Goal: Task Accomplishment & Management: Use online tool/utility

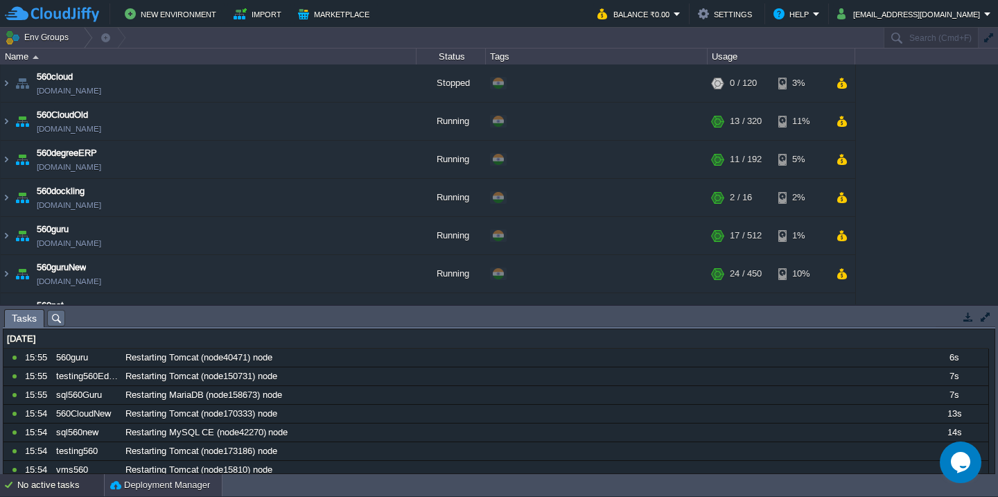
click at [131, 492] on div "Deployment Manager" at bounding box center [163, 485] width 117 height 22
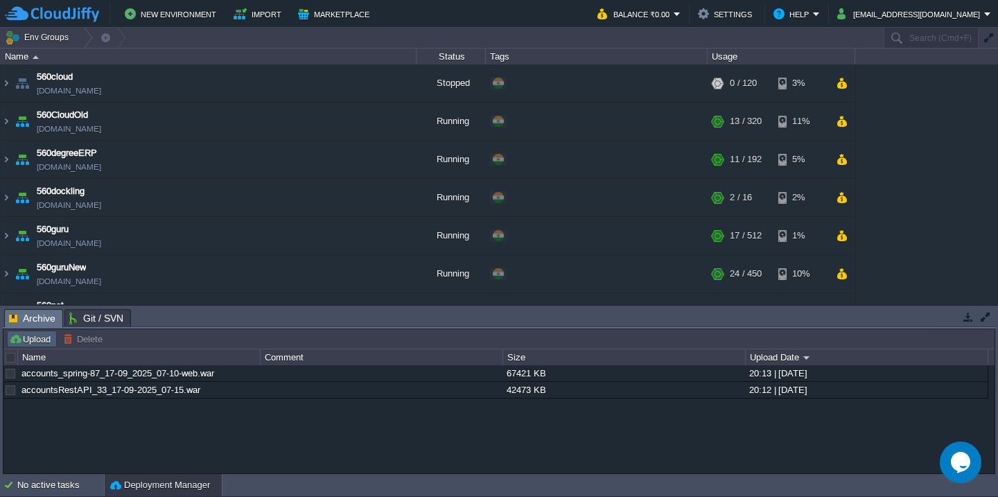
click at [28, 344] on button "Upload" at bounding box center [32, 339] width 46 height 12
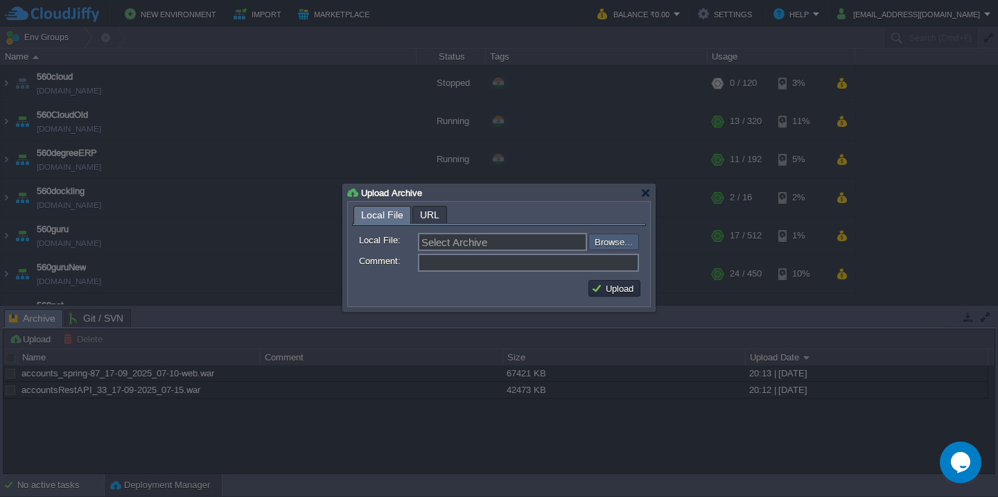
click at [605, 239] on input "file" at bounding box center [551, 242] width 175 height 17
type input "C:\fakepath\HRMS_18-09-2025-18_15.war"
type input "HRMS_18-09-2025-18_15.war"
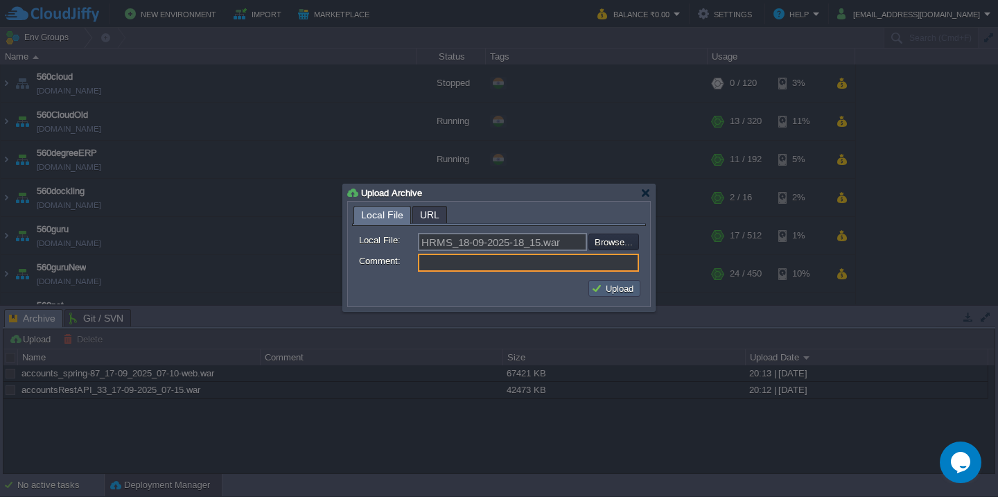
click at [607, 287] on button "Upload" at bounding box center [614, 288] width 46 height 12
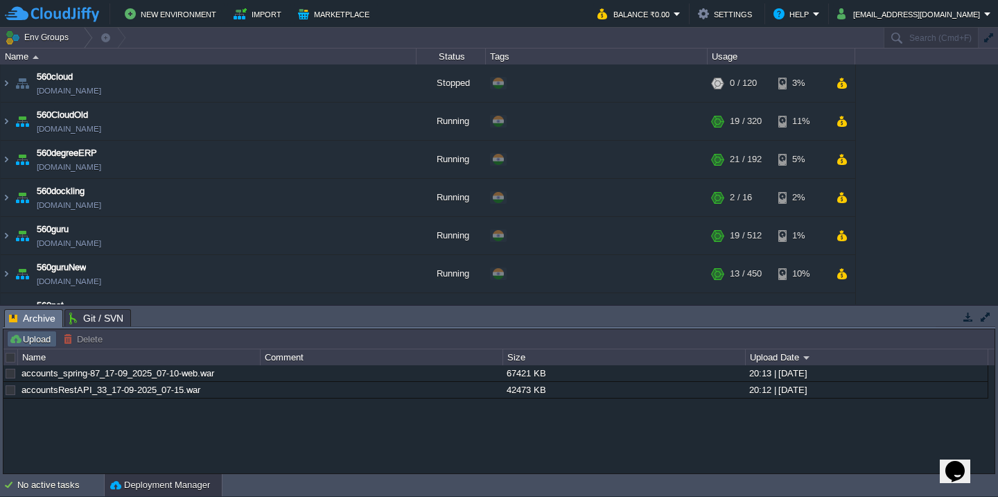
click at [40, 338] on button "Upload" at bounding box center [32, 339] width 46 height 12
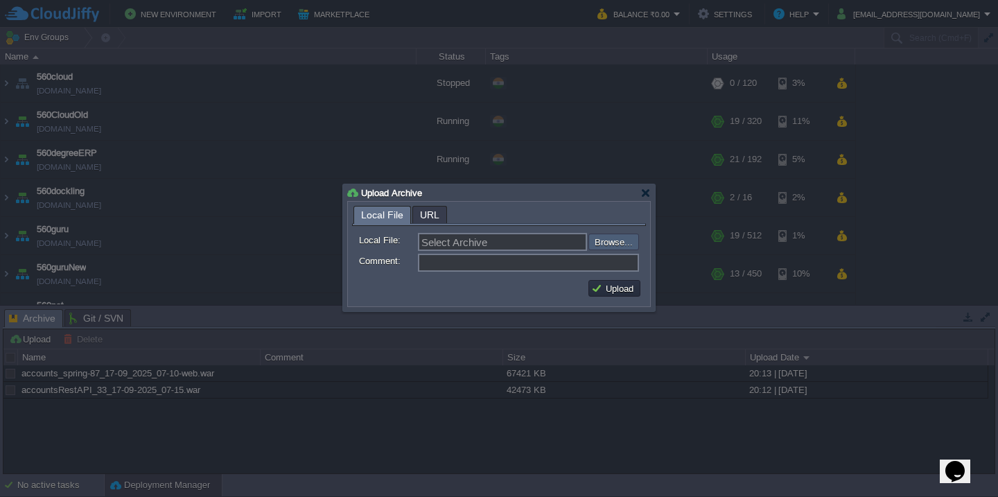
click at [623, 247] on input "file" at bounding box center [551, 242] width 175 height 17
type input "C:\fakepath\HRMS_18-09-2025-18_15.war"
type input "HRMS_18-09-2025-18_15.war"
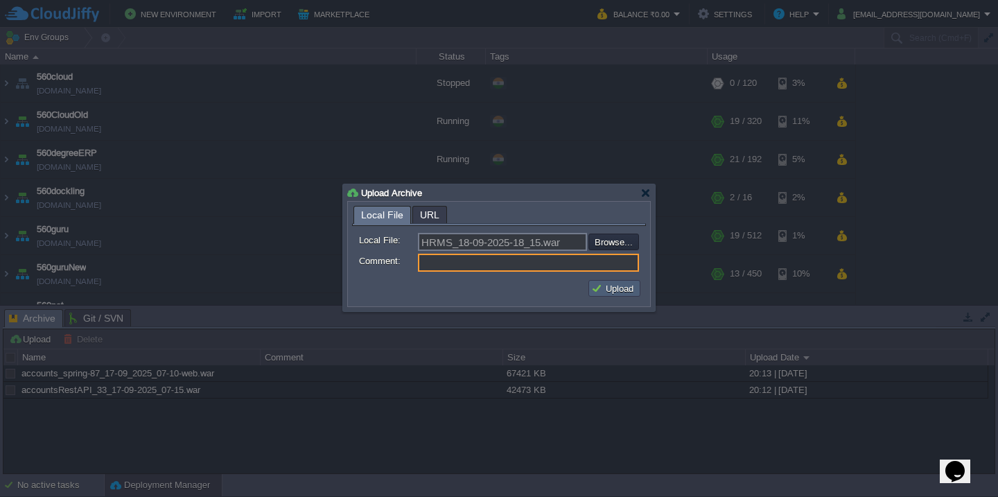
click at [621, 289] on button "Upload" at bounding box center [614, 288] width 46 height 12
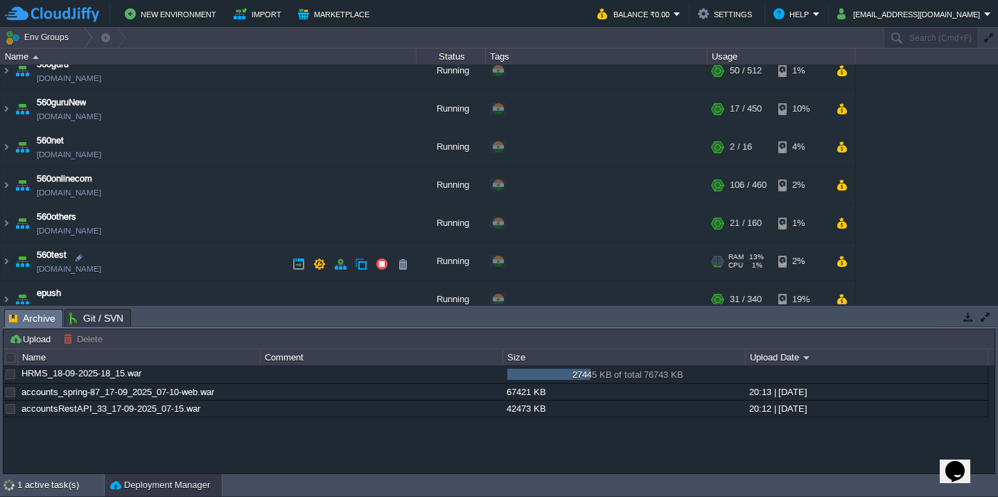
scroll to position [178, 0]
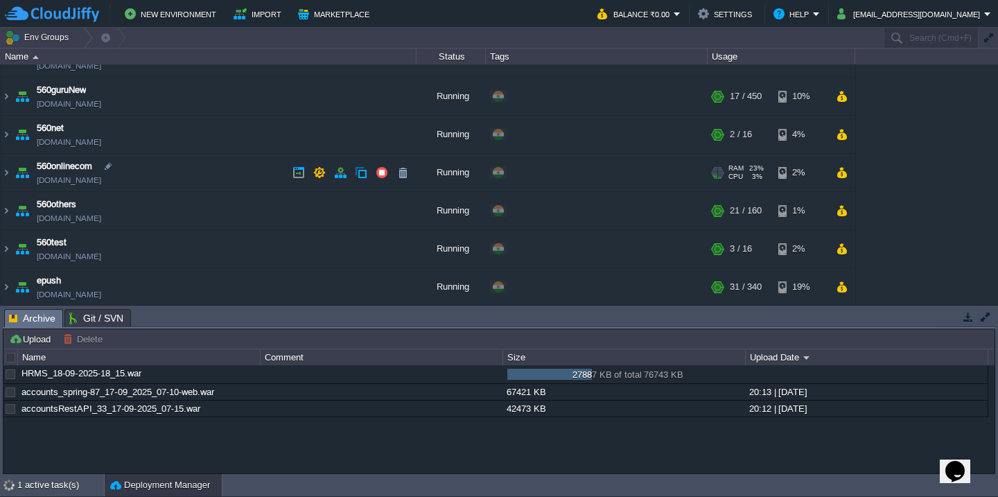
click at [185, 176] on td "560onlinecom [DOMAIN_NAME]" at bounding box center [209, 173] width 416 height 38
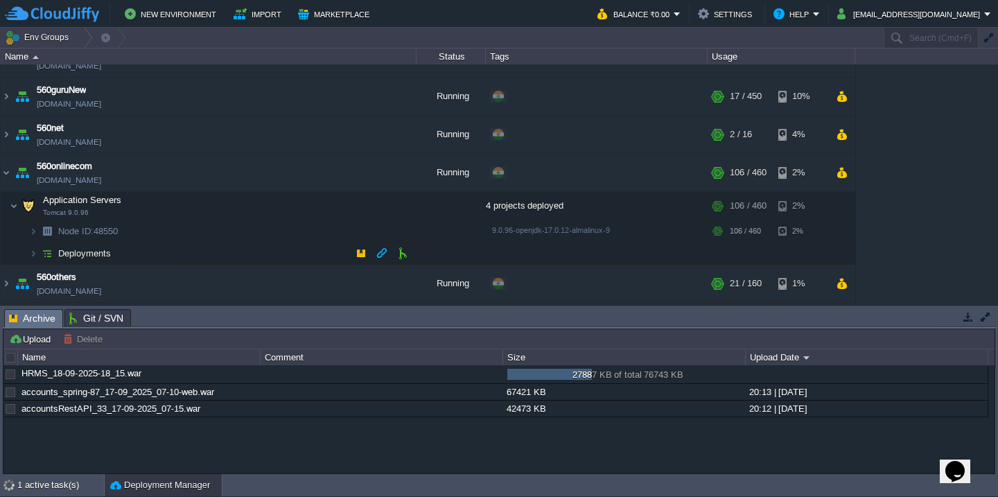
click at [176, 251] on td "Deployments" at bounding box center [209, 254] width 416 height 22
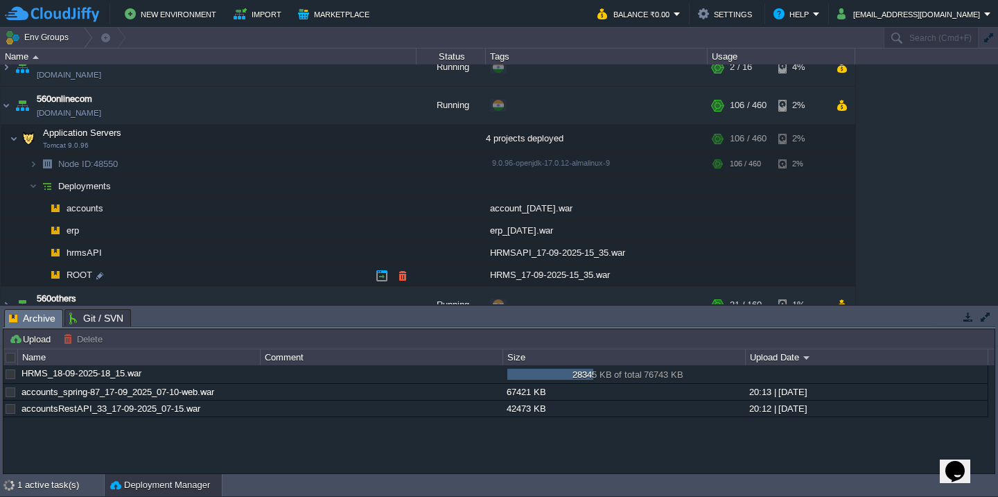
scroll to position [275, 0]
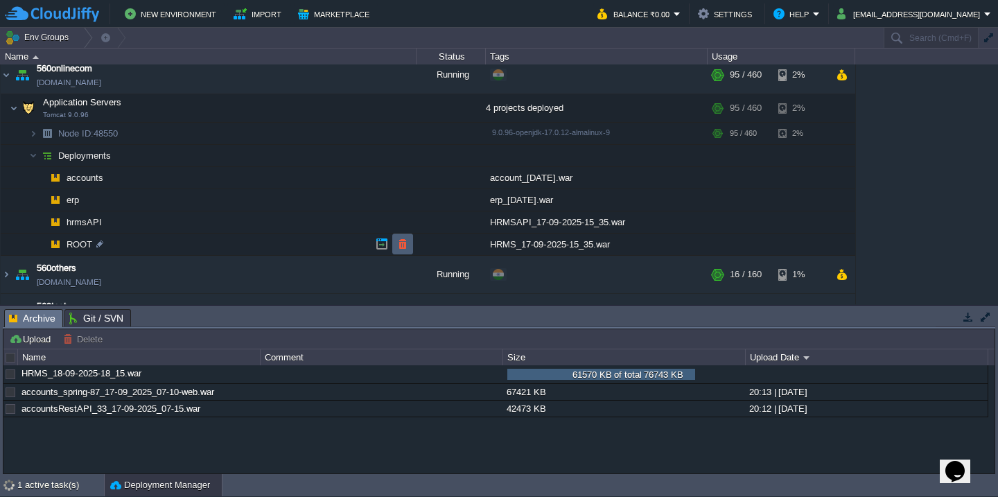
click at [410, 245] on td at bounding box center [402, 244] width 21 height 21
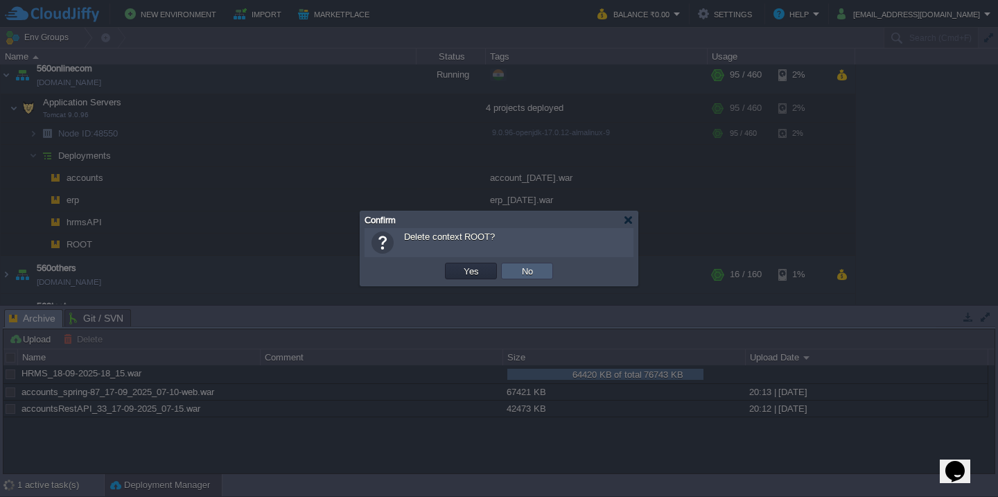
click at [527, 273] on button "No" at bounding box center [527, 271] width 19 height 12
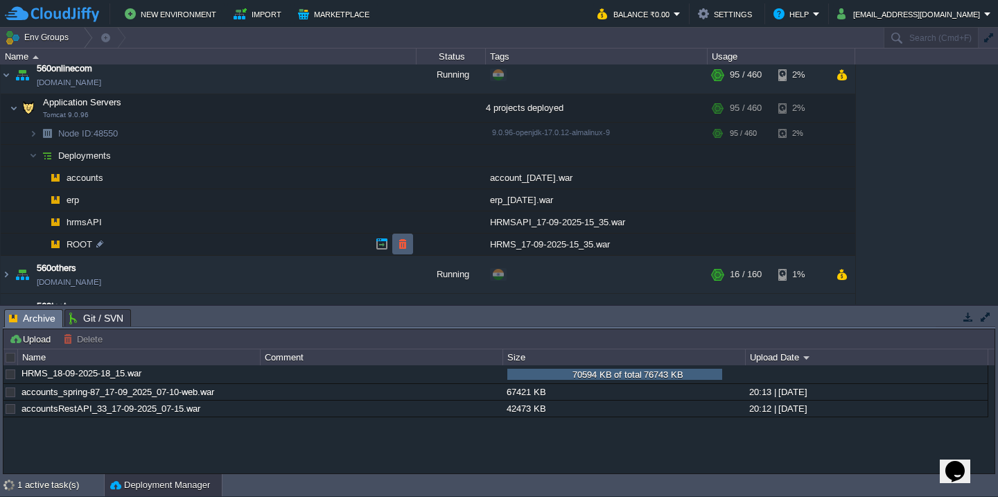
click at [403, 250] on button "button" at bounding box center [403, 244] width 12 height 12
click at [398, 244] on button "button" at bounding box center [403, 244] width 12 height 12
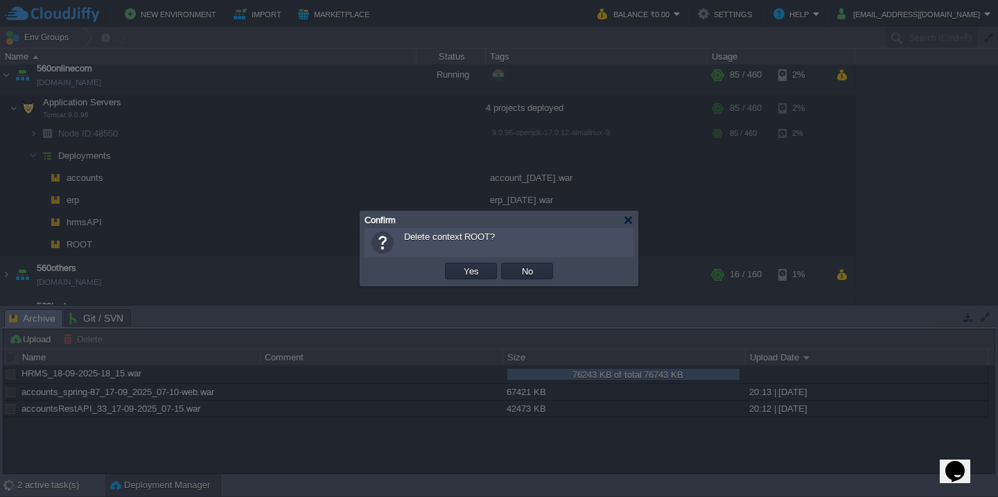
click at [460, 265] on button "Yes" at bounding box center [472, 271] width 24 height 12
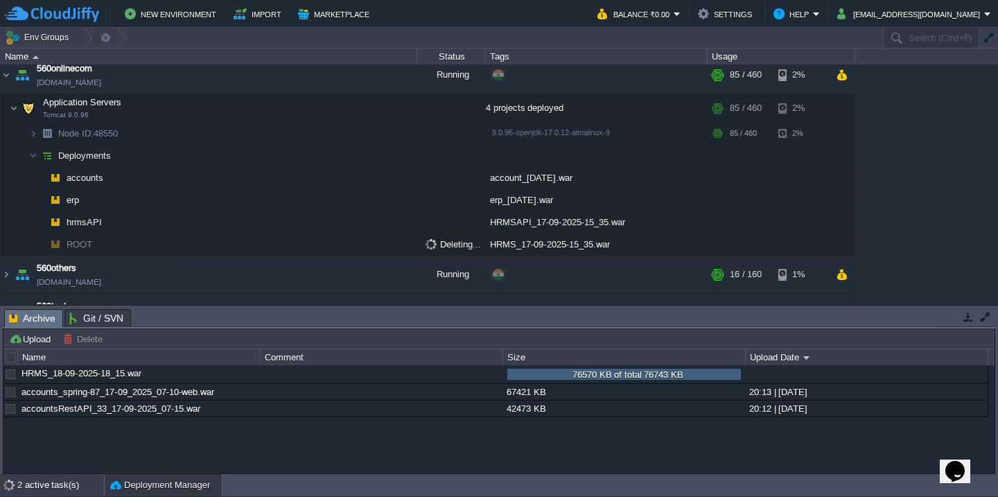
click at [35, 491] on div "2 active task(s)" at bounding box center [60, 485] width 87 height 22
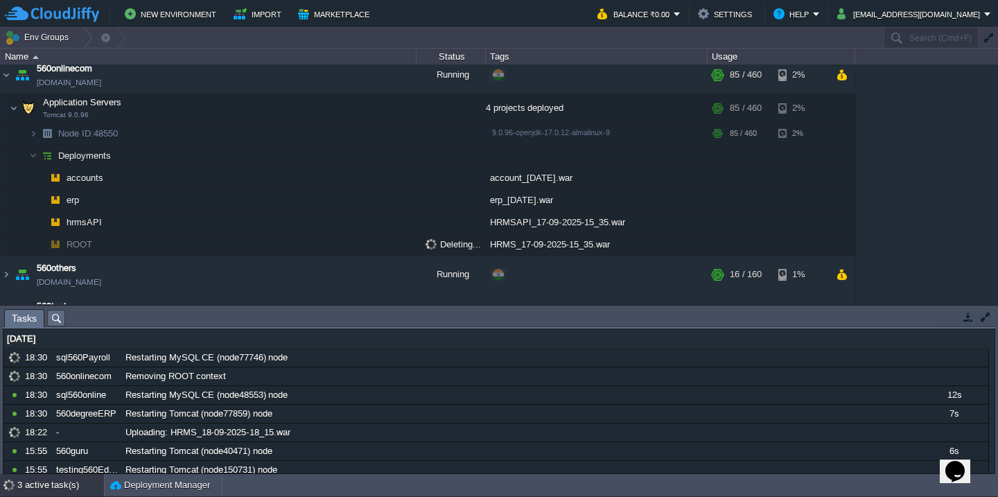
scroll to position [0, 0]
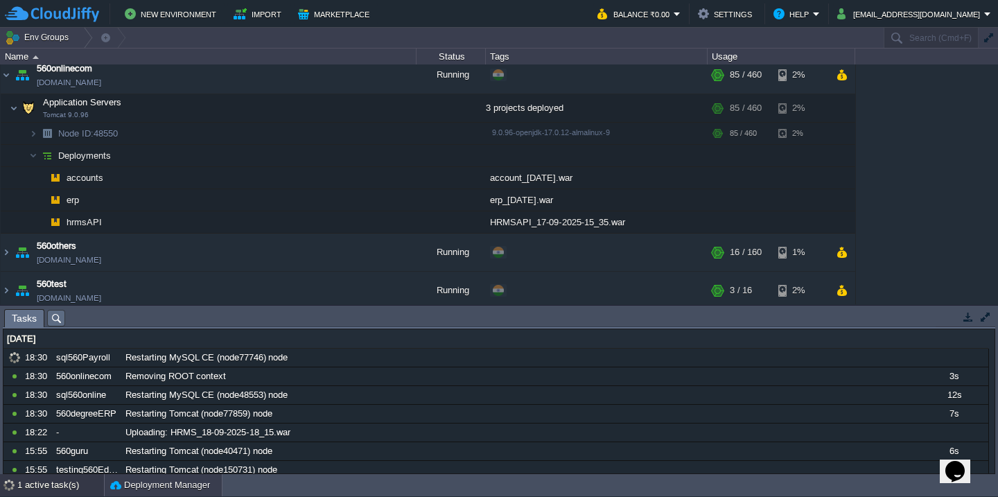
click at [169, 486] on button "Deployment Manager" at bounding box center [160, 485] width 100 height 14
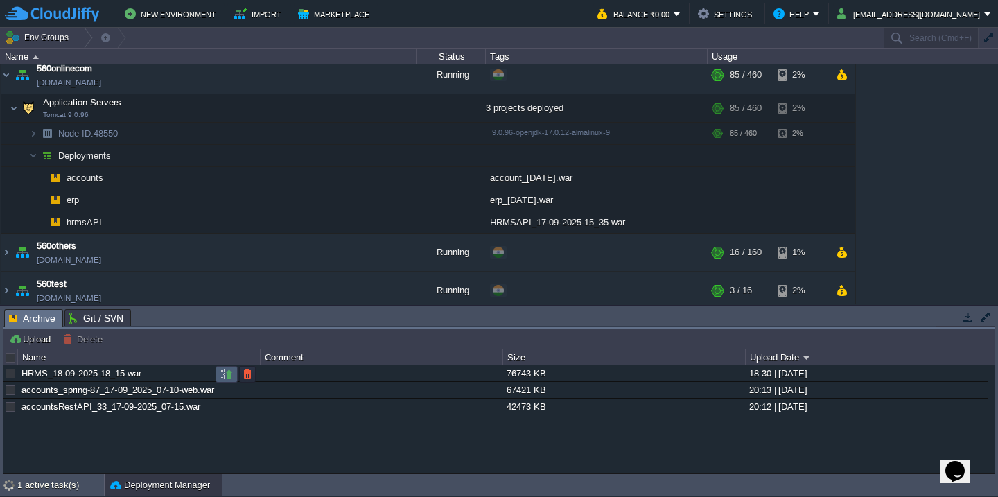
click at [220, 377] on button "button" at bounding box center [226, 374] width 12 height 12
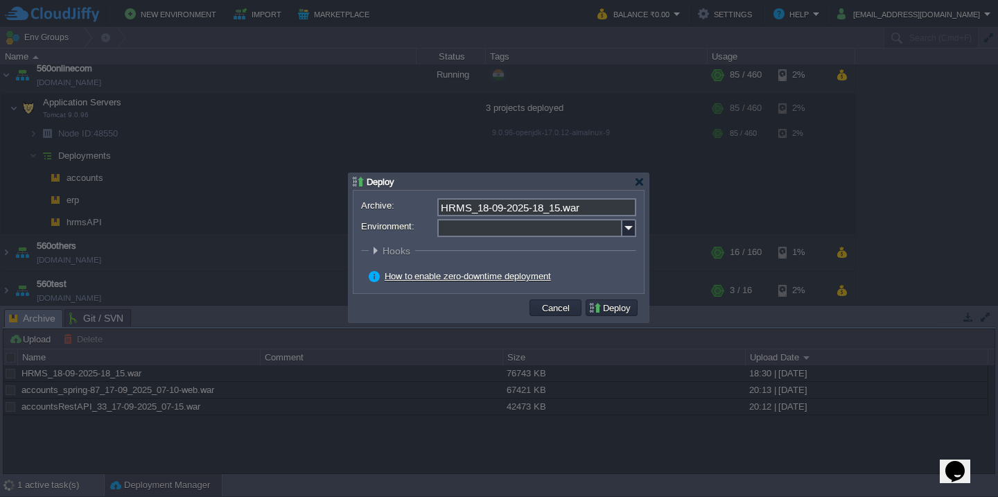
click at [456, 231] on input "Environment:" at bounding box center [530, 228] width 185 height 18
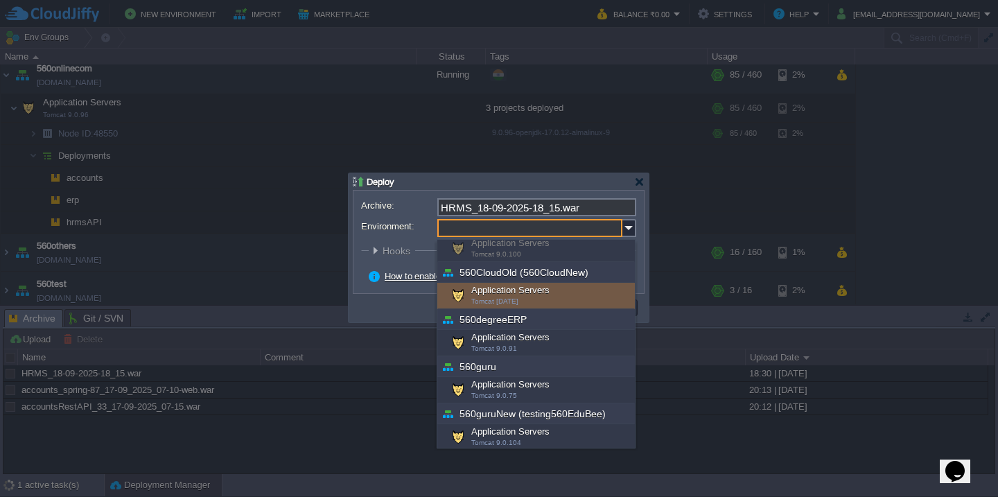
scroll to position [28, 0]
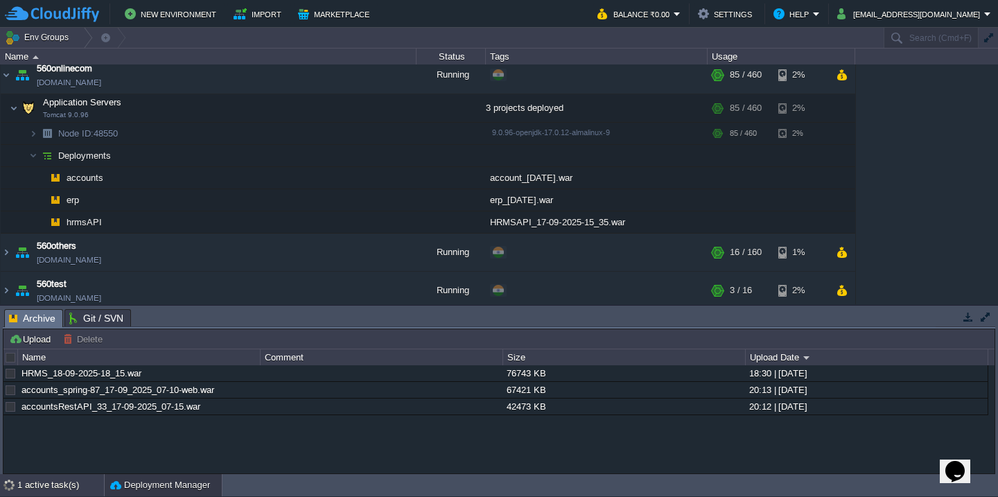
click at [48, 481] on div "1 active task(s)" at bounding box center [60, 485] width 87 height 22
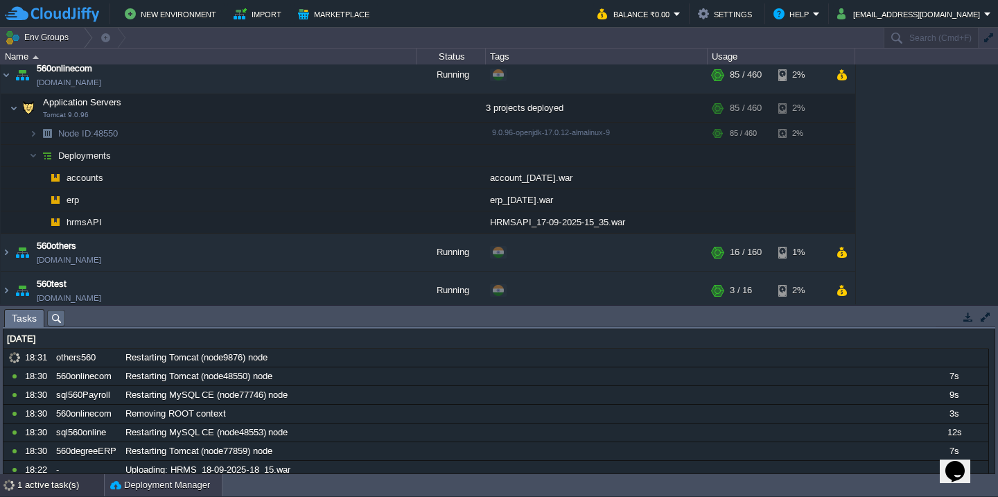
click at [136, 485] on button "Deployment Manager" at bounding box center [160, 485] width 100 height 14
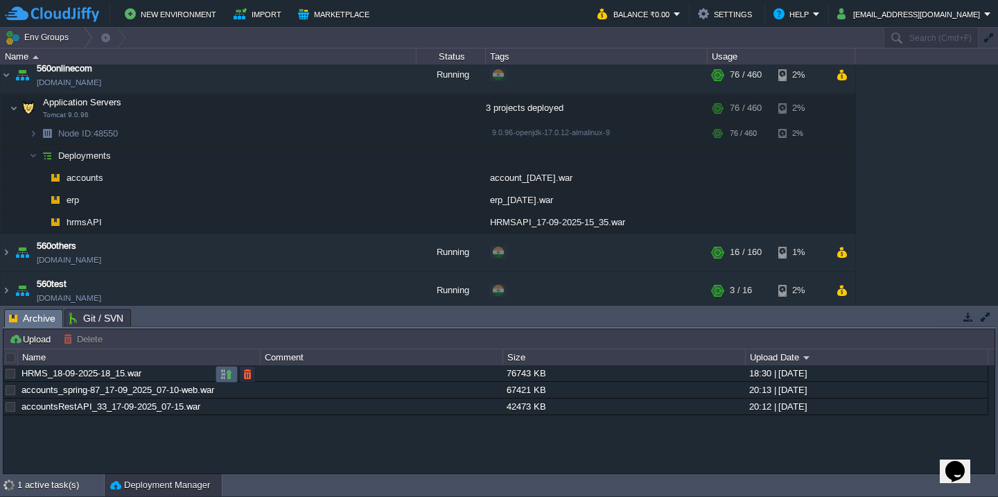
click at [223, 374] on button "button" at bounding box center [226, 374] width 12 height 12
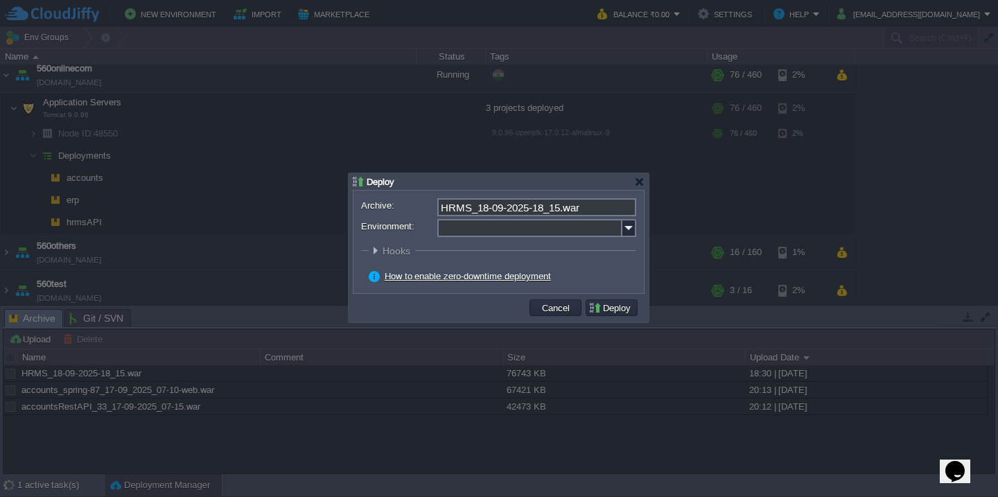
click at [505, 232] on input "Environment:" at bounding box center [530, 228] width 185 height 18
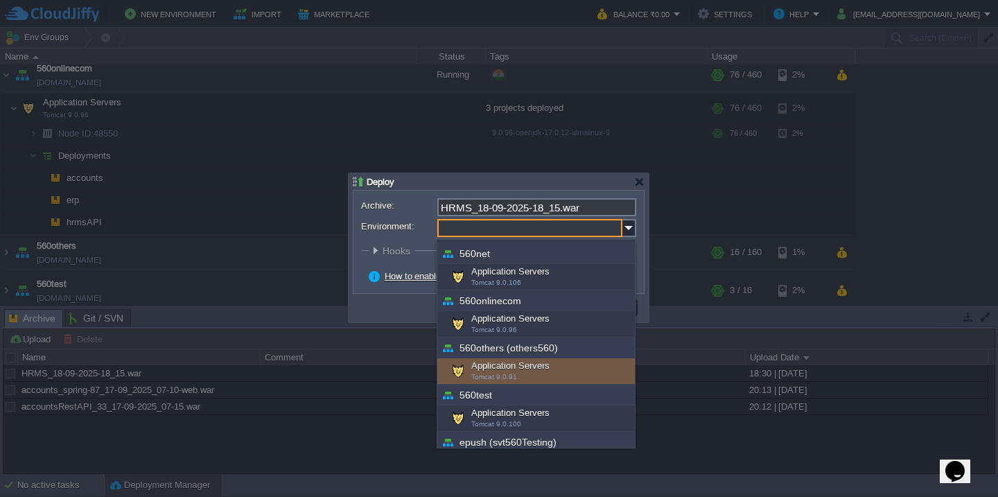
scroll to position [232, 0]
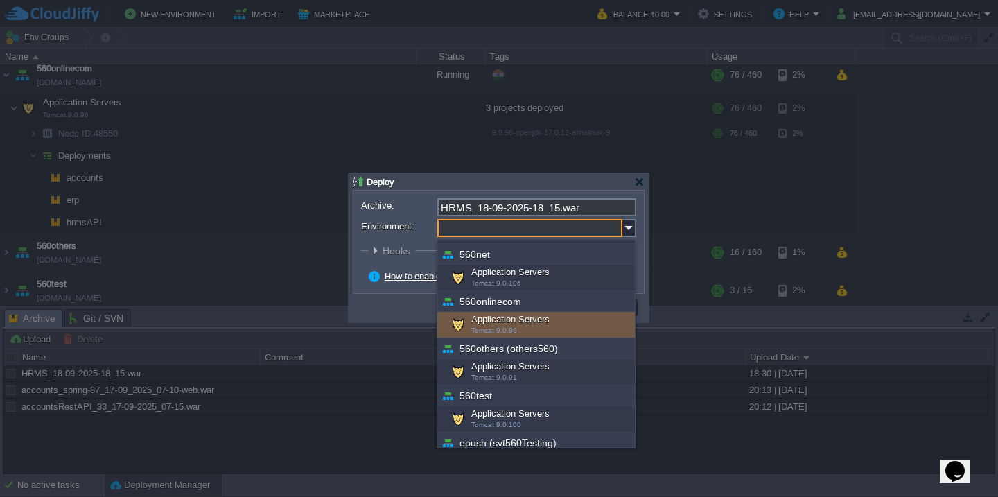
click at [530, 322] on div "Application Servers Tomcat 9.0.96" at bounding box center [537, 325] width 198 height 26
type input "Application Servers (560onlinecom)"
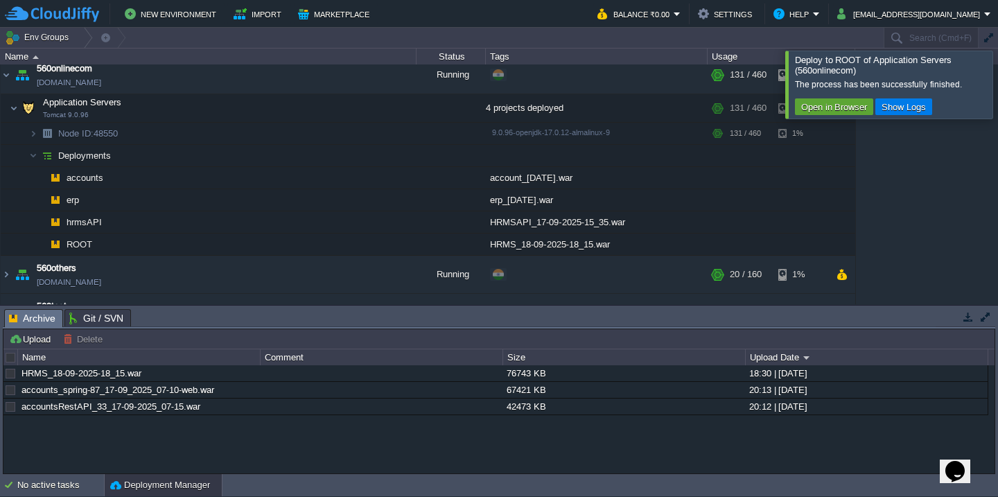
click at [998, 72] on div at bounding box center [1015, 84] width 0 height 67
